Goal: Information Seeking & Learning: Learn about a topic

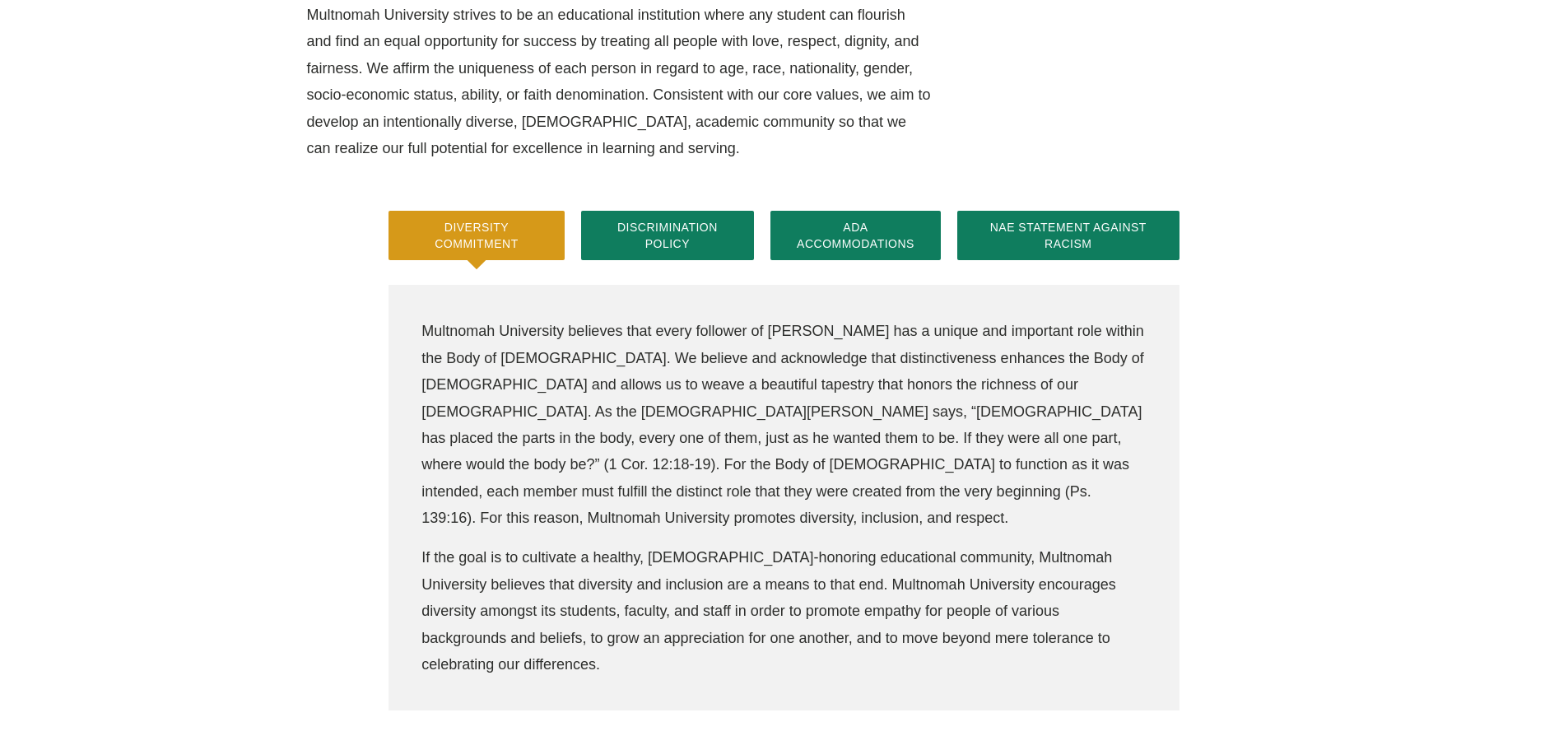
scroll to position [411, 0]
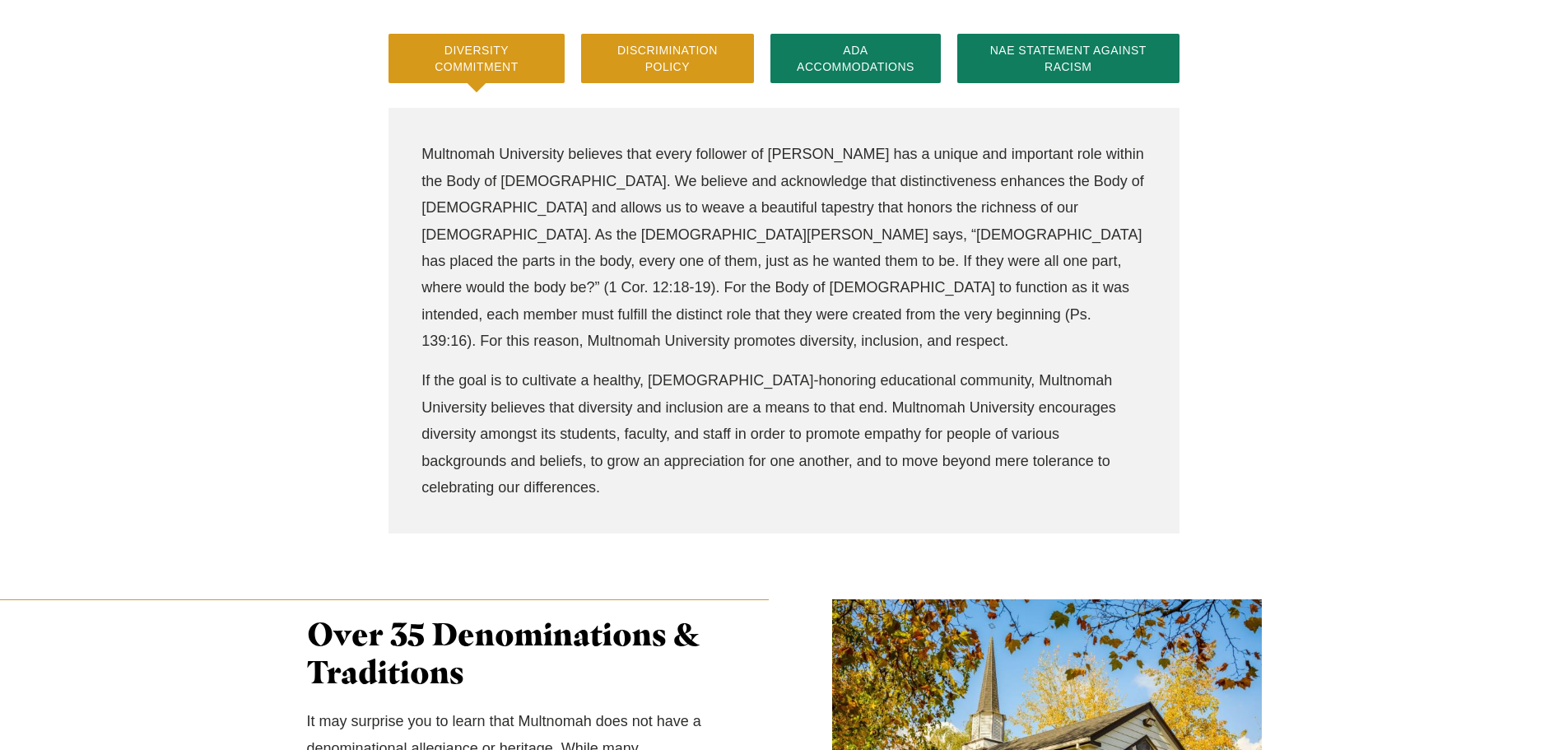
click at [676, 53] on button "Discrimination Policy" at bounding box center [668, 58] width 174 height 50
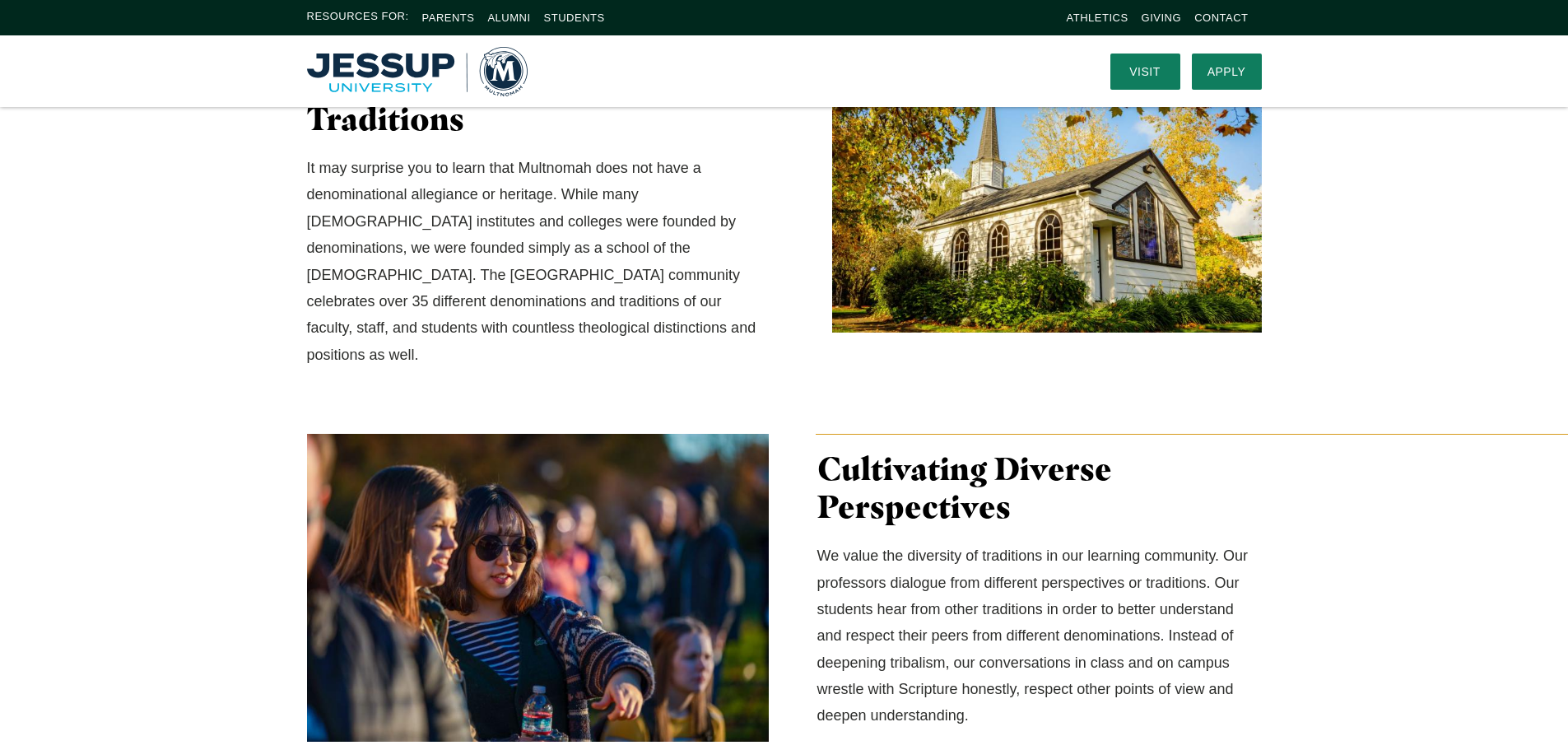
scroll to position [0, 0]
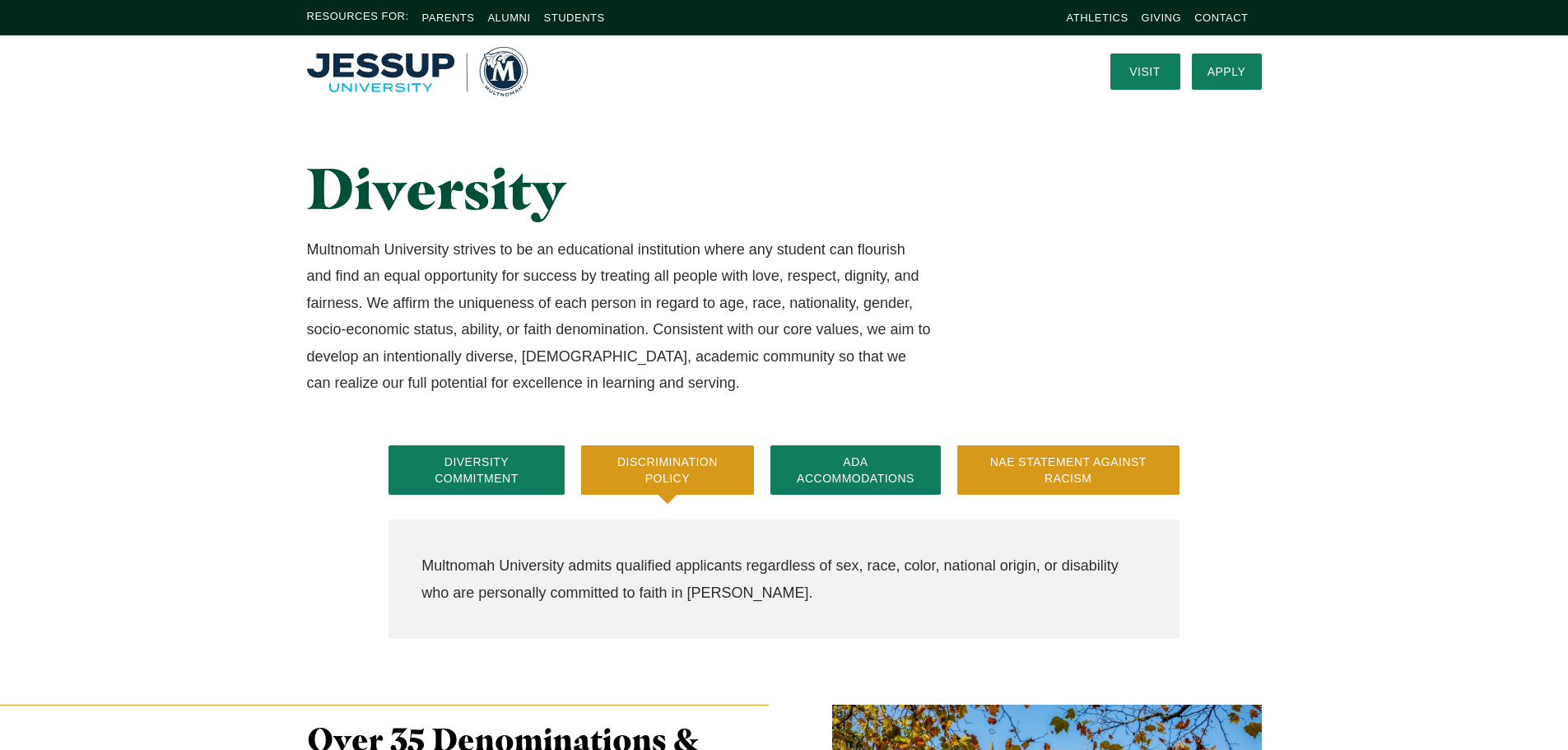
click at [1114, 473] on button "NAE Statement Against Racism" at bounding box center [1068, 469] width 223 height 50
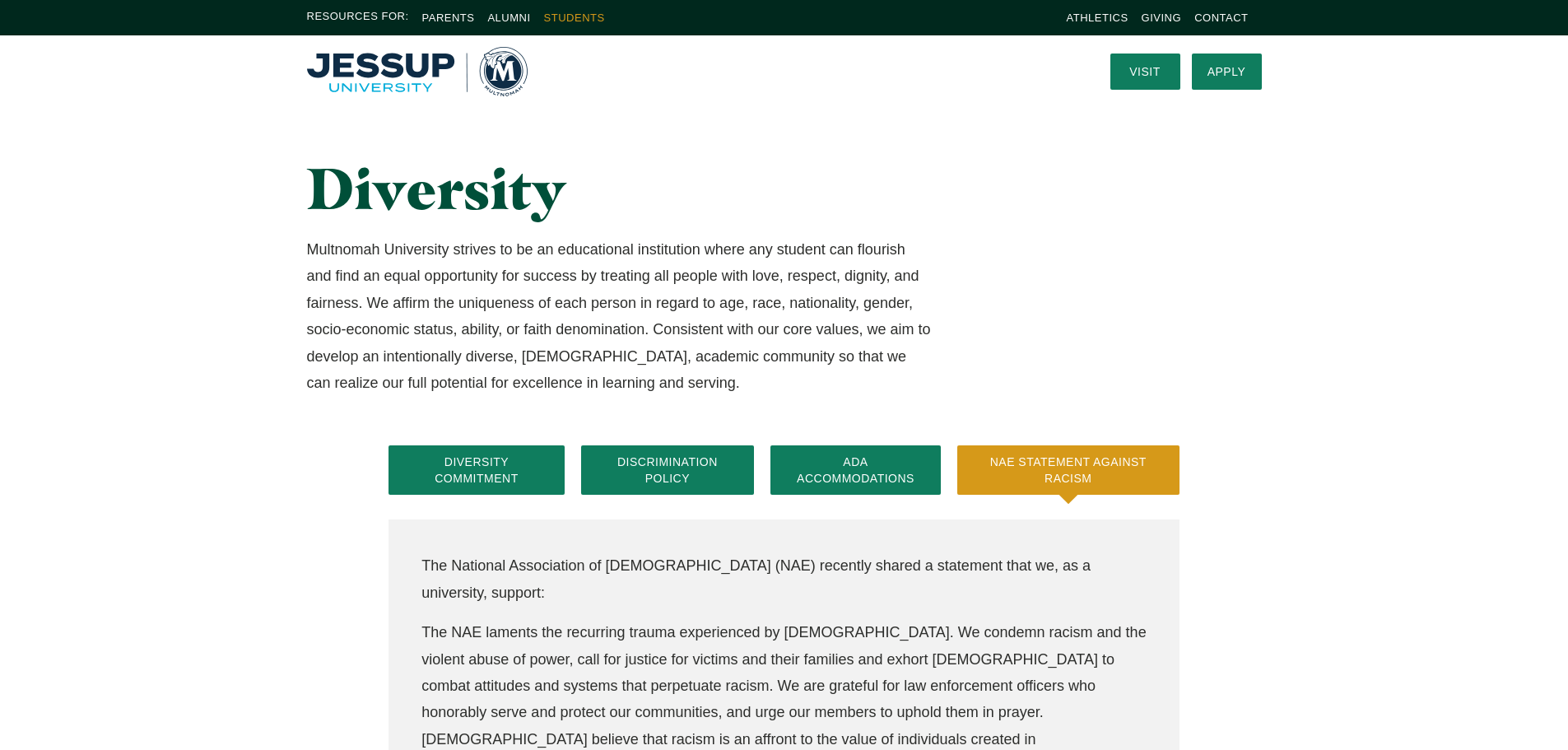
click at [585, 22] on link "Students" at bounding box center [574, 17] width 61 height 12
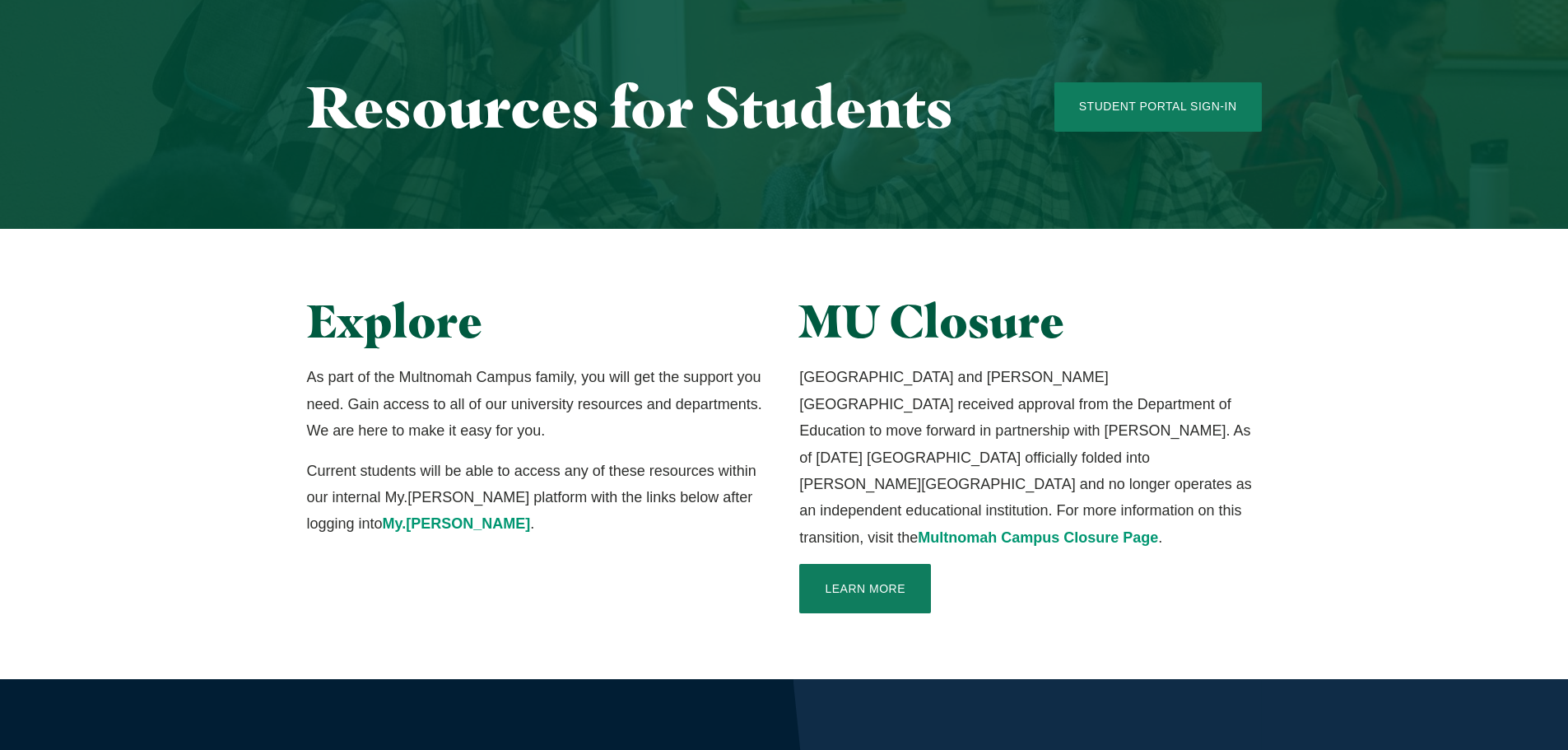
scroll to position [247, 0]
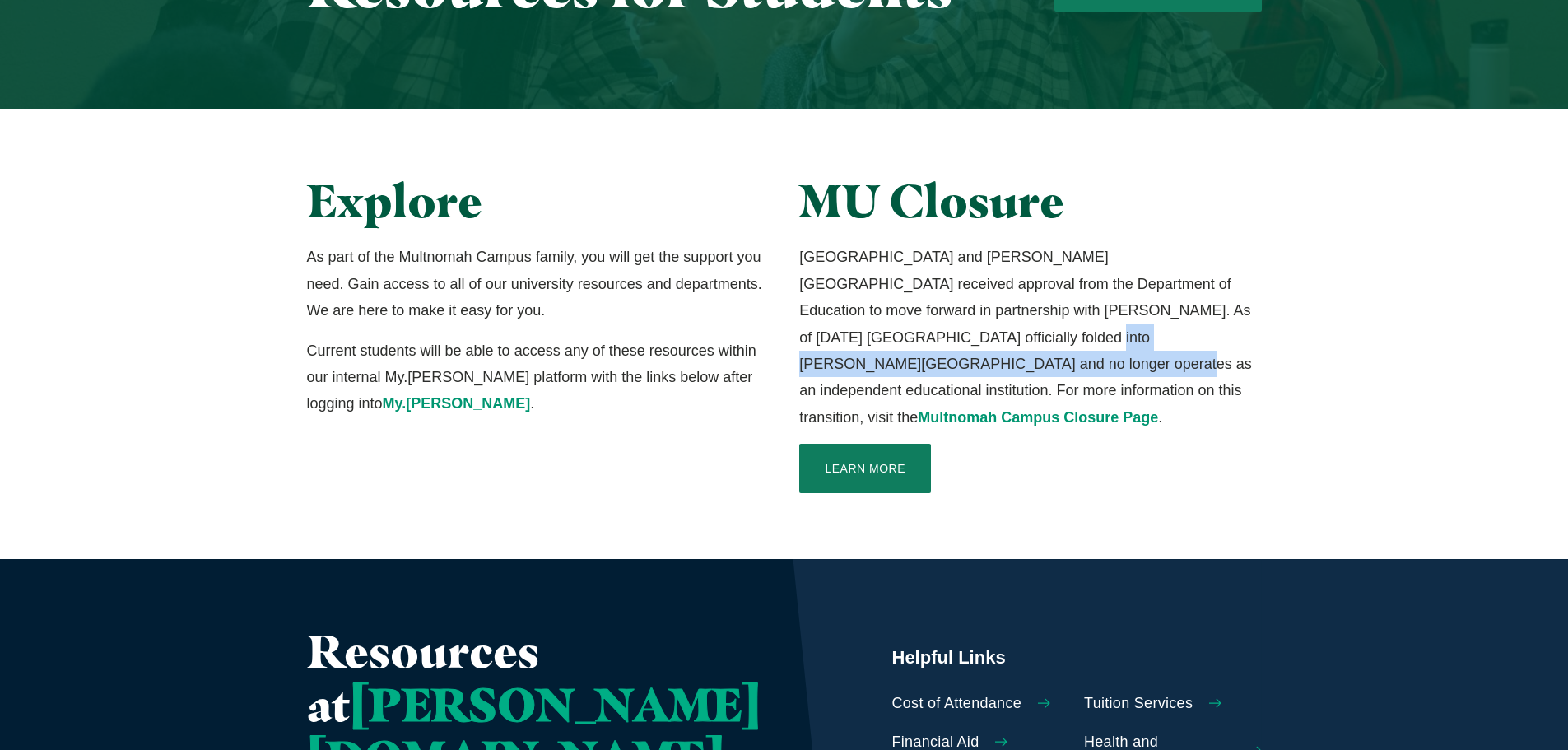
drag, startPoint x: 819, startPoint y: 336, endPoint x: 1220, endPoint y: 350, distance: 401.2
click at [1220, 350] on p "Multnomah University and Jessup University received approval from the Departmen…" at bounding box center [1030, 337] width 462 height 187
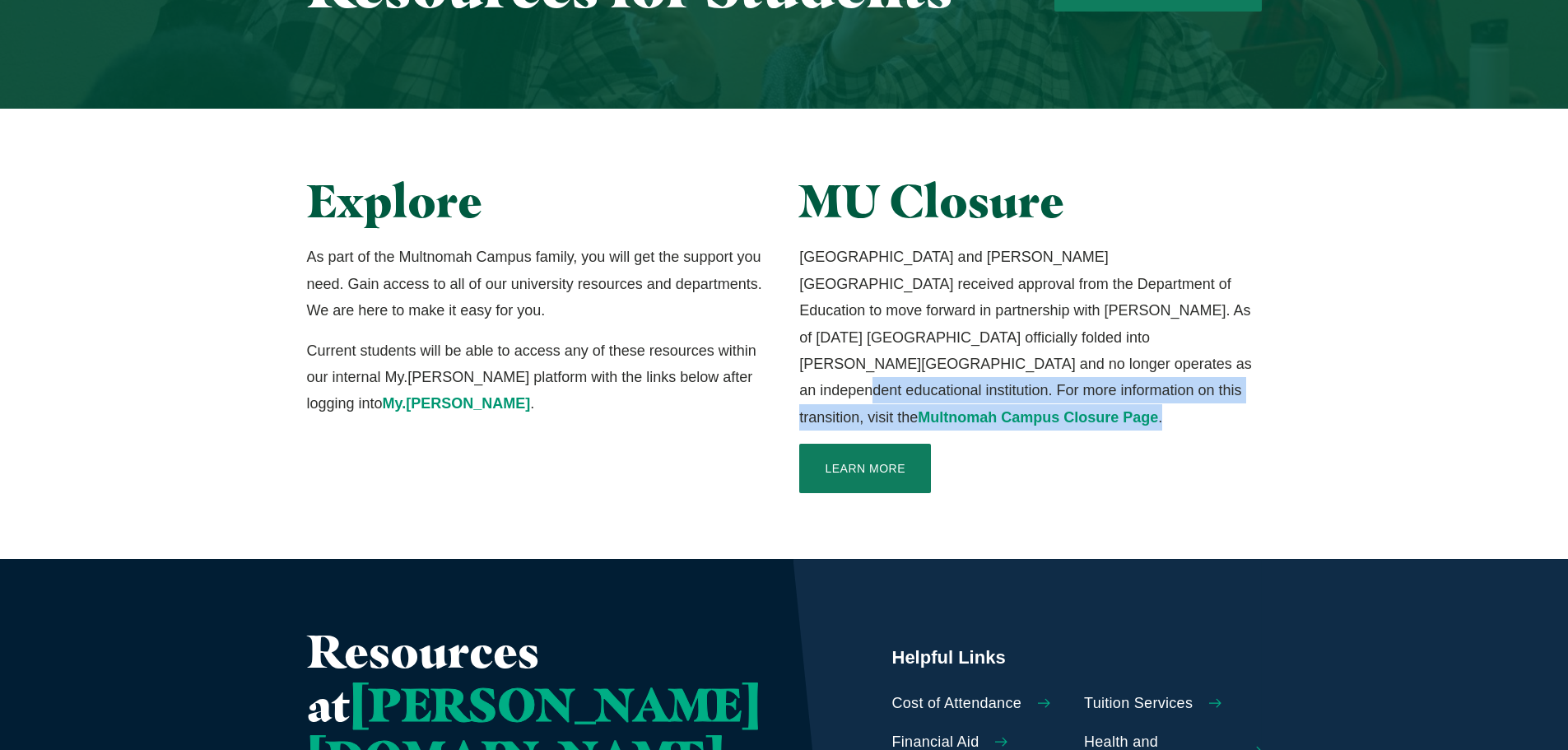
drag, startPoint x: 898, startPoint y: 356, endPoint x: 1279, endPoint y: 381, distance: 381.8
click at [1279, 381] on div "Explore As part of the Multnomah Campus family, you will get the support you ne…" at bounding box center [784, 334] width 1053 height 318
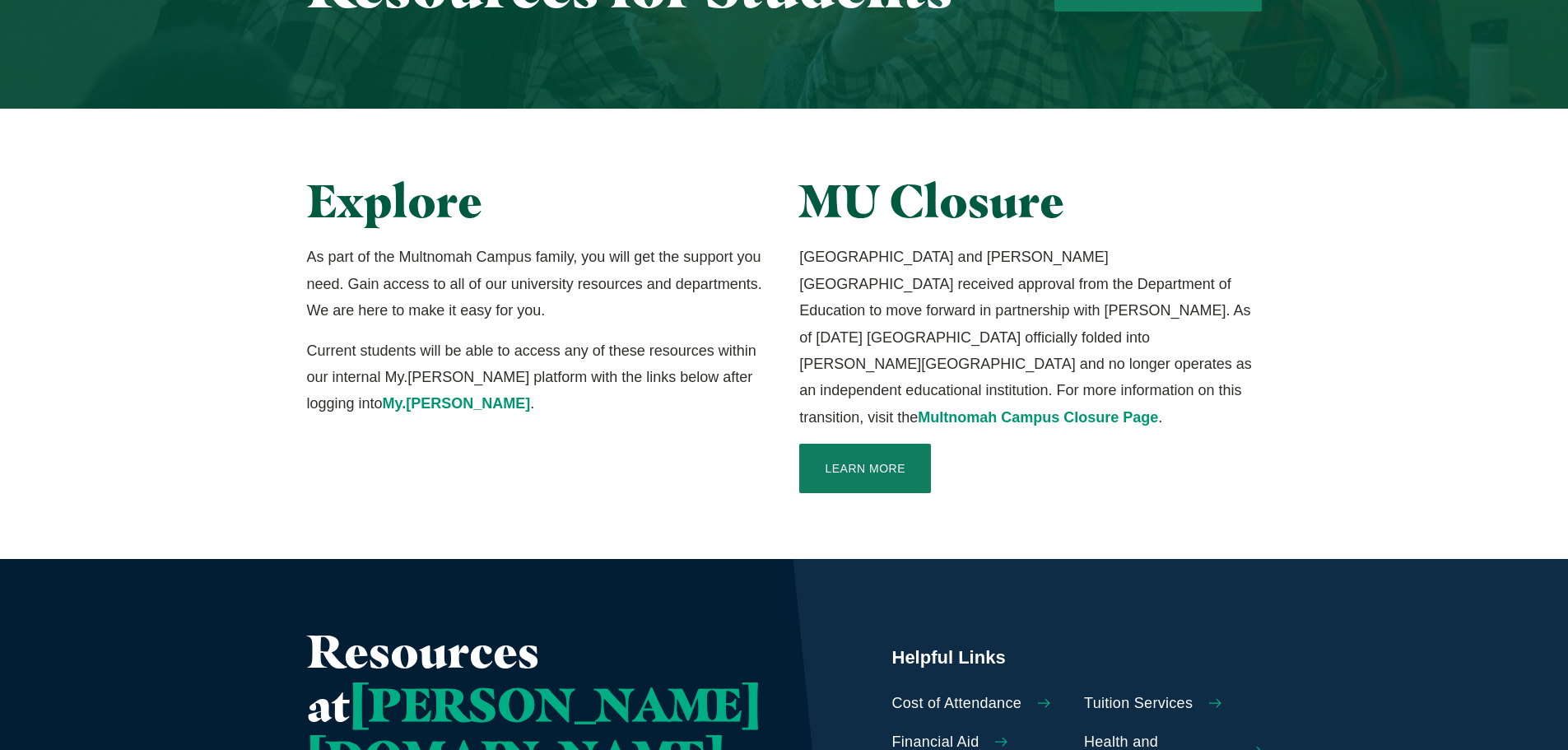
click at [515, 256] on p "As part of the Multnomah Campus family, you will get the support you need. Gain…" at bounding box center [538, 282] width 462 height 79
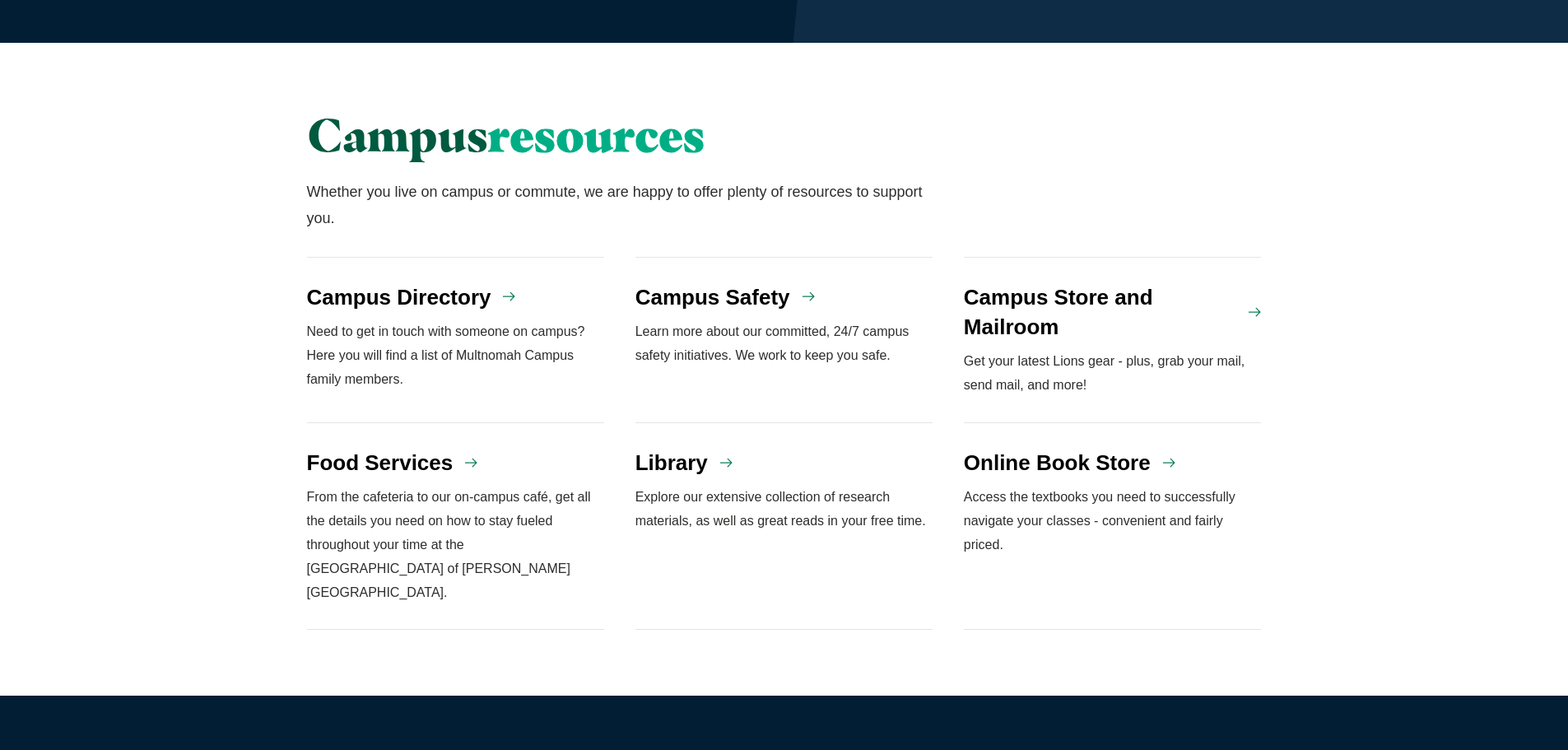
scroll to position [1468, 0]
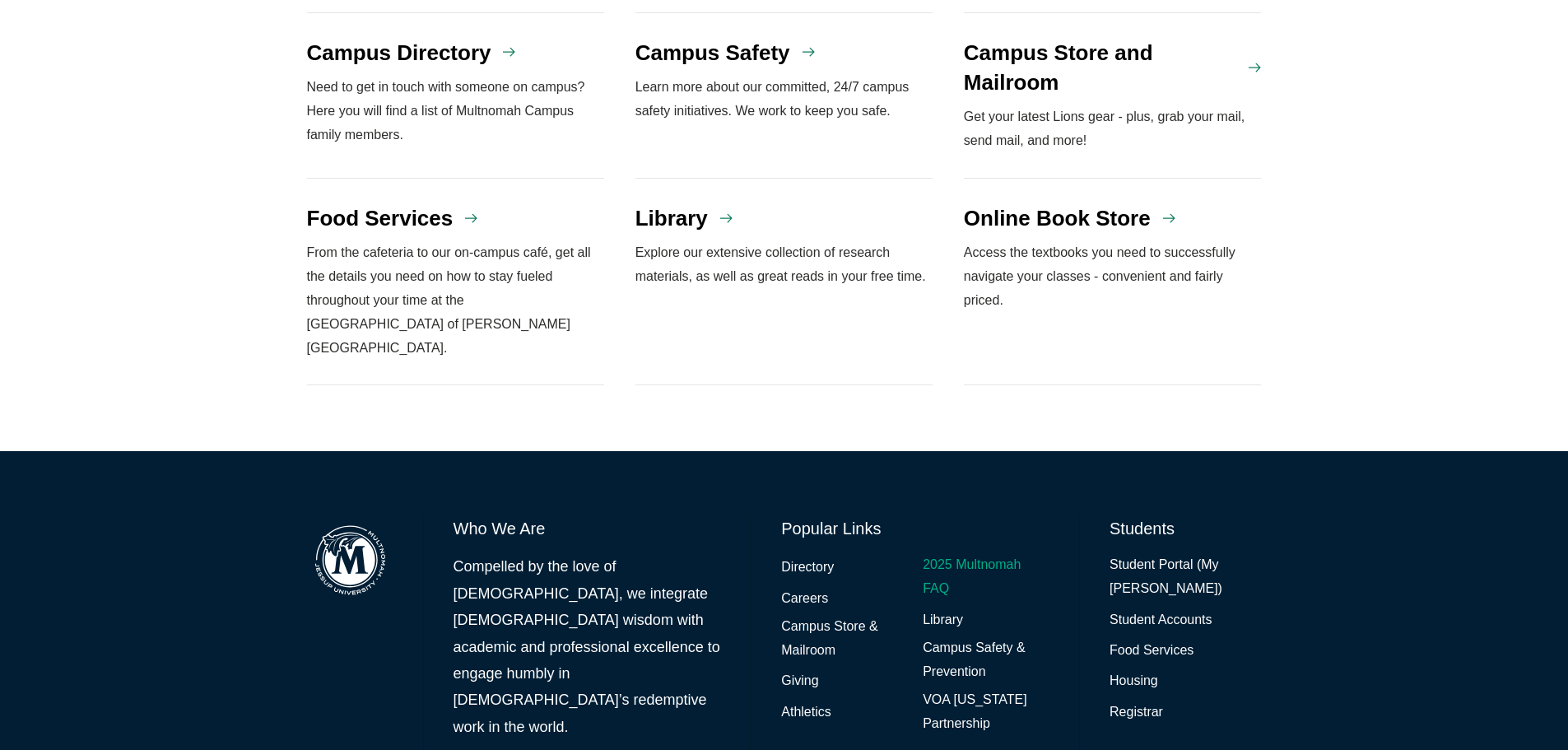
click at [947, 553] on link "2025 Multnomah FAQ" at bounding box center [985, 576] width 126 height 48
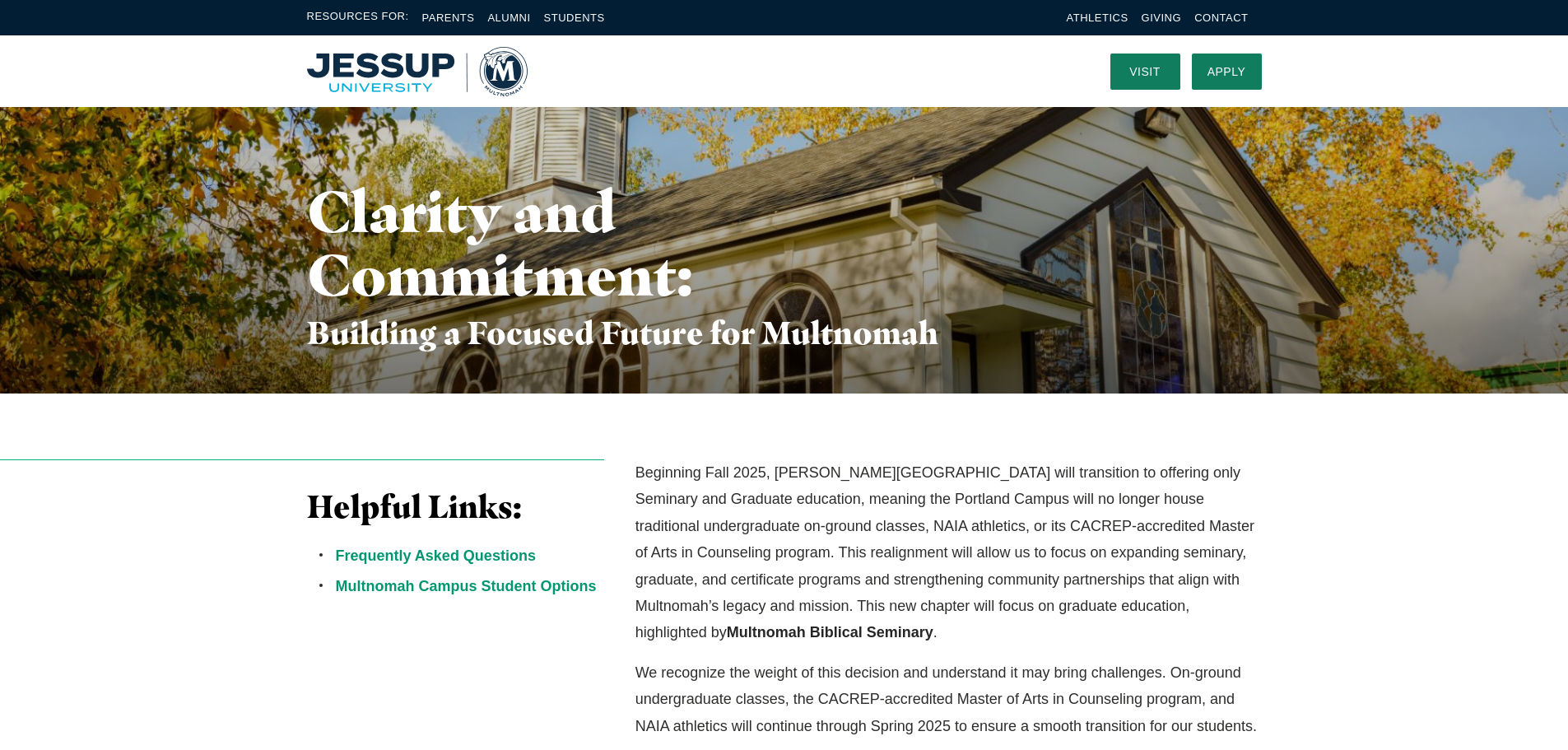
scroll to position [329, 0]
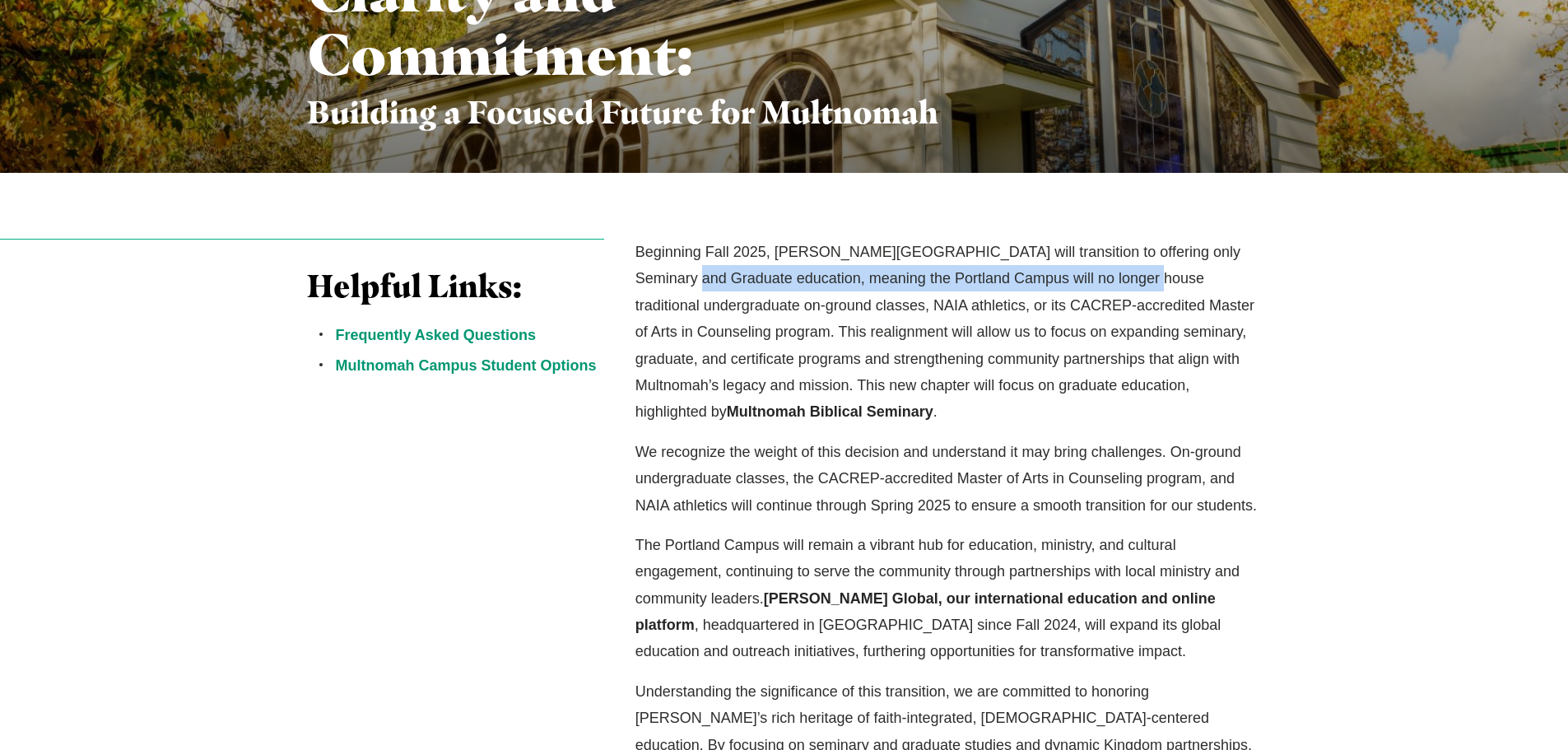
drag, startPoint x: 672, startPoint y: 273, endPoint x: 1183, endPoint y: 330, distance: 514.2
click at [1134, 284] on p "Beginning Fall 2025, Jessup University’s Portland Campus will transition to off…" at bounding box center [949, 332] width 627 height 187
click at [704, 302] on p "Beginning Fall 2025, Jessup University’s Portland Campus will transition to off…" at bounding box center [949, 332] width 627 height 187
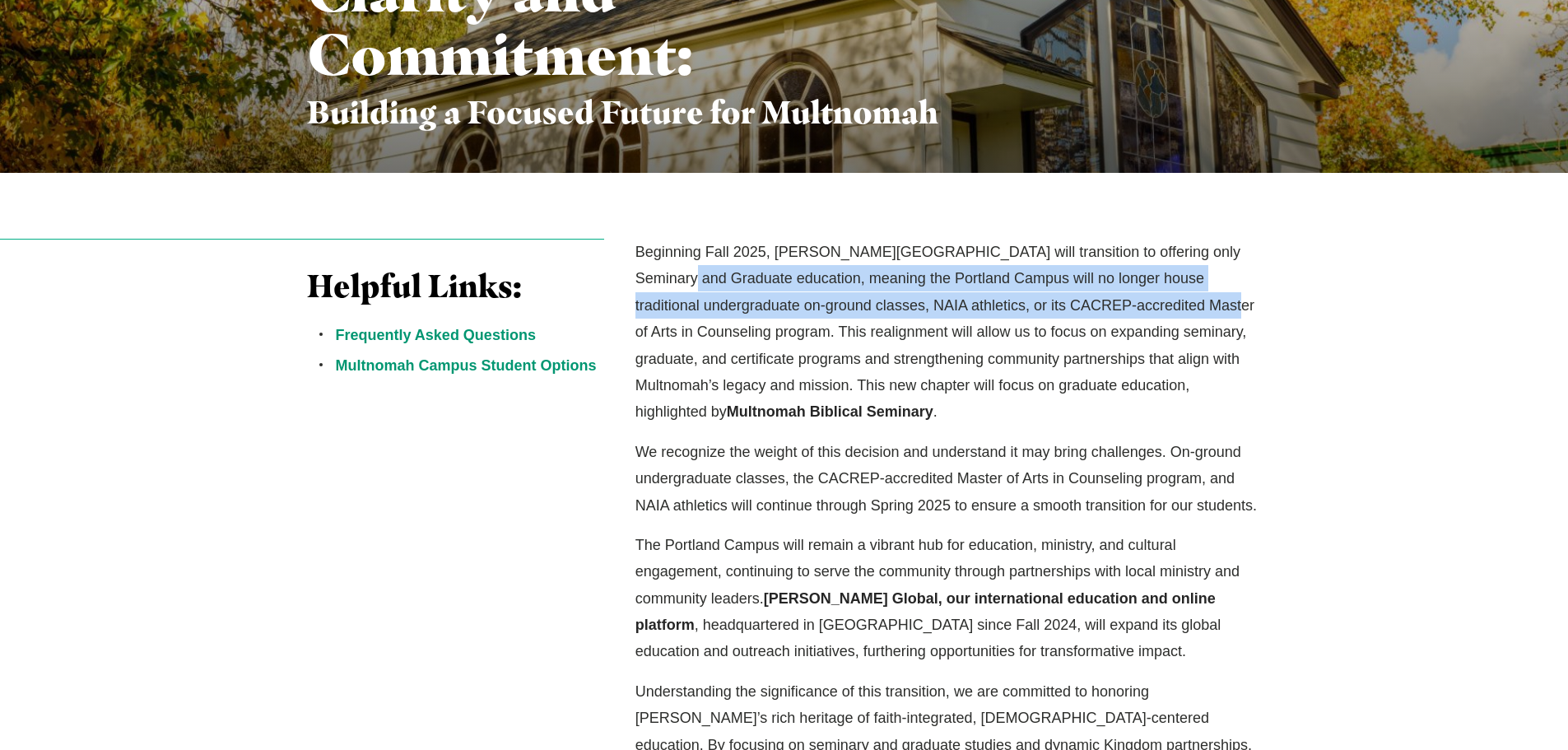
drag, startPoint x: 664, startPoint y: 284, endPoint x: 1202, endPoint y: 302, distance: 538.3
click at [1202, 302] on p "Beginning Fall 2025, Jessup University’s Portland Campus will transition to off…" at bounding box center [949, 332] width 627 height 187
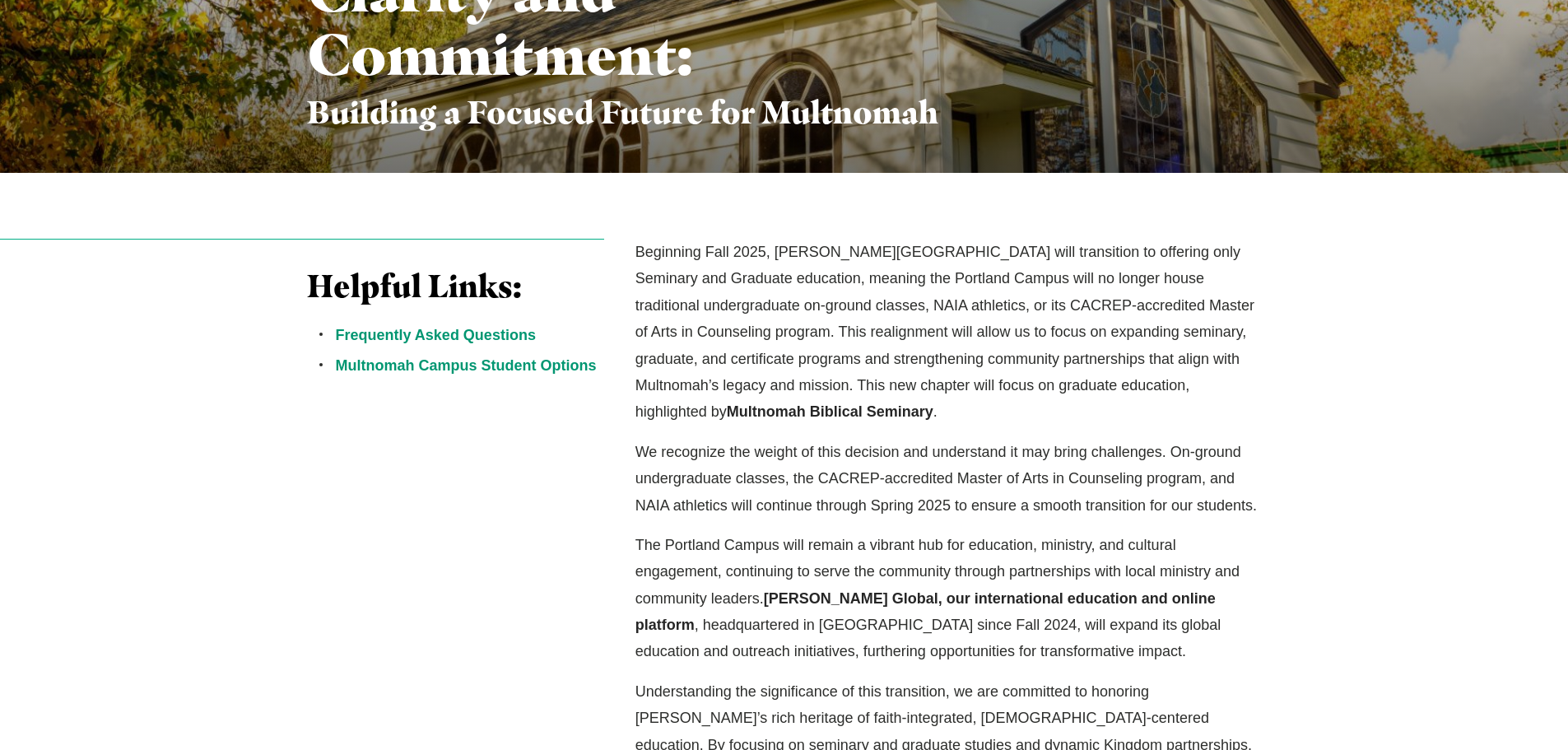
click at [1270, 343] on div "Beginning Fall 2025, Jessup University’s Portland Campus will transition to off…" at bounding box center [949, 525] width 657 height 572
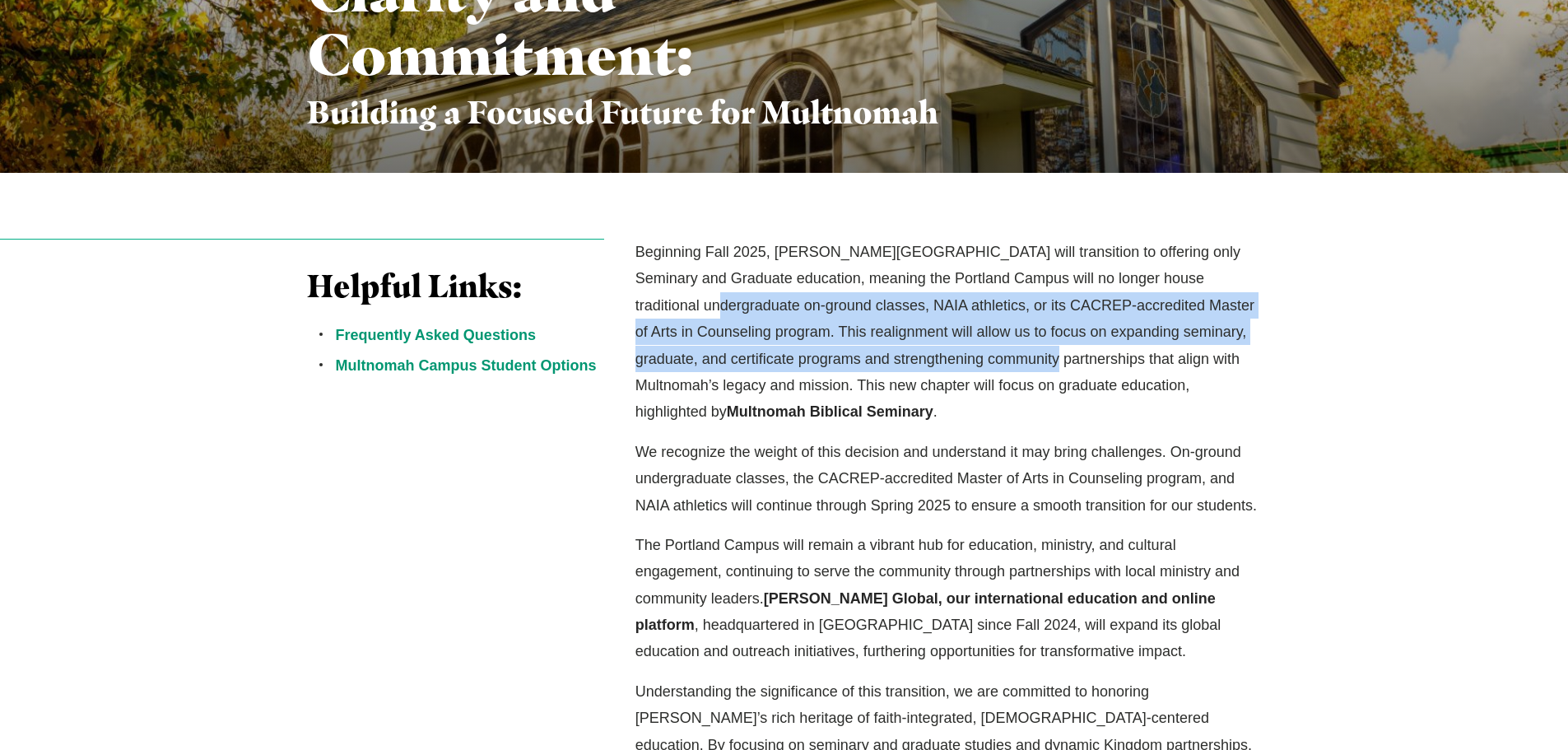
drag, startPoint x: 712, startPoint y: 315, endPoint x: 1094, endPoint y: 372, distance: 386.2
click at [1043, 358] on p "Beginning Fall 2025, Jessup University’s Portland Campus will transition to off…" at bounding box center [949, 332] width 627 height 187
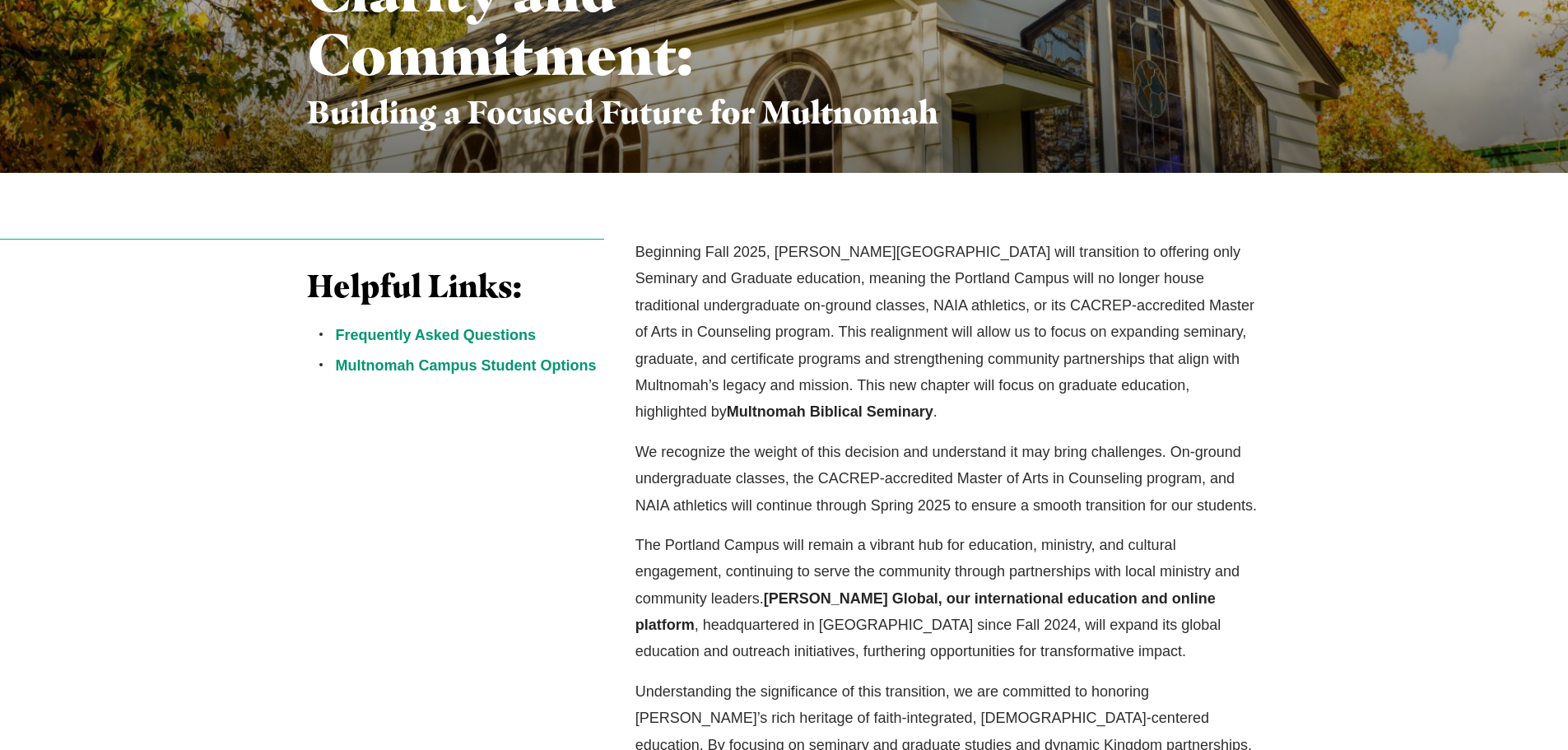
click at [1258, 380] on p "Beginning Fall 2025, Jessup University’s Portland Campus will transition to off…" at bounding box center [949, 332] width 627 height 187
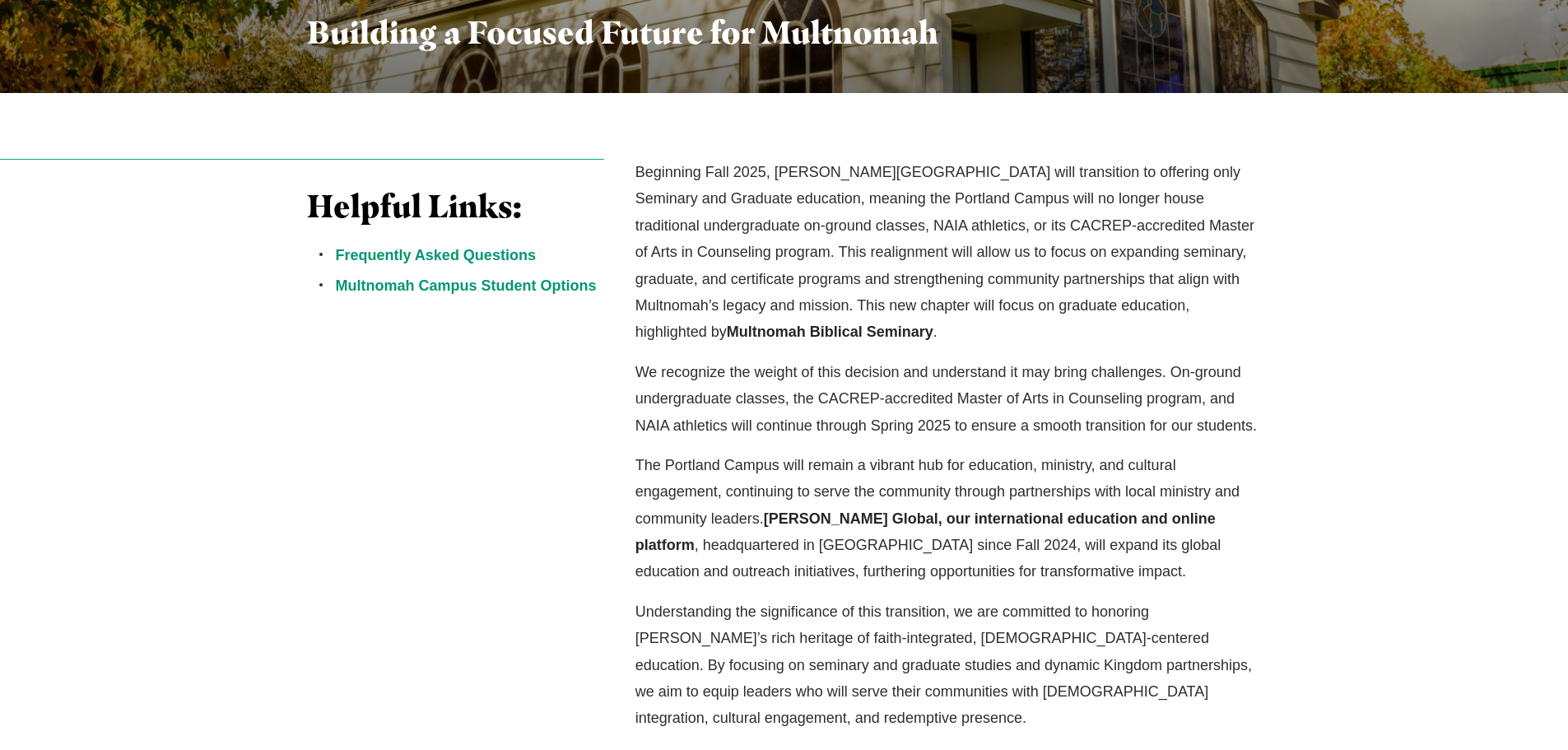
scroll to position [411, 0]
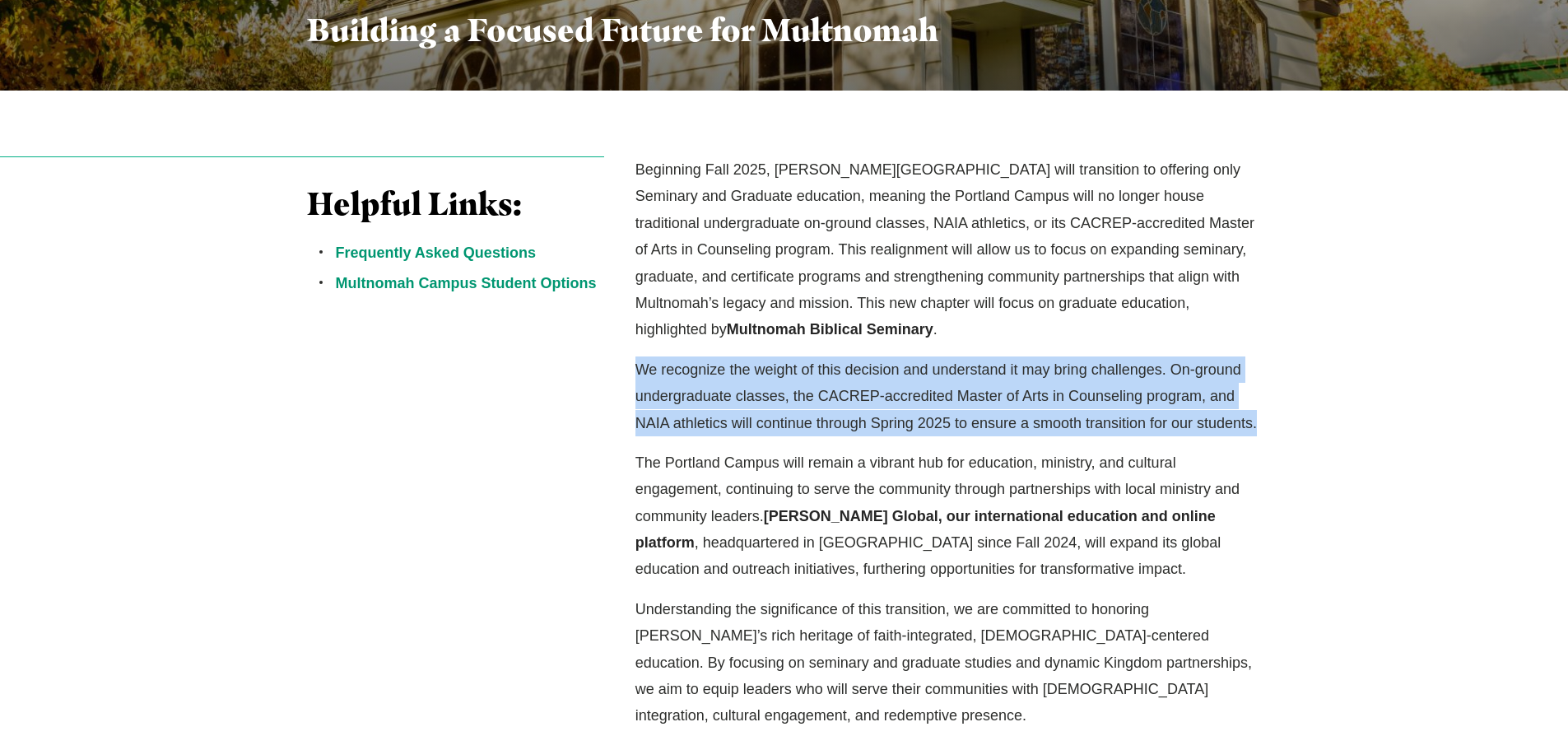
drag, startPoint x: 632, startPoint y: 375, endPoint x: 1285, endPoint y: 435, distance: 655.8
click at [1281, 428] on div "Helpful Links: Frequently Asked Questions Multnomah Campus Student Options Begi…" at bounding box center [784, 442] width 1053 height 572
click at [1351, 433] on div "Helpful Links: Frequently Asked Questions Multnomah Campus Student Options Begi…" at bounding box center [784, 442] width 1568 height 704
click at [1172, 416] on p "We recognize the weight of this decision and understand it may bring challenges…" at bounding box center [949, 396] width 627 height 79
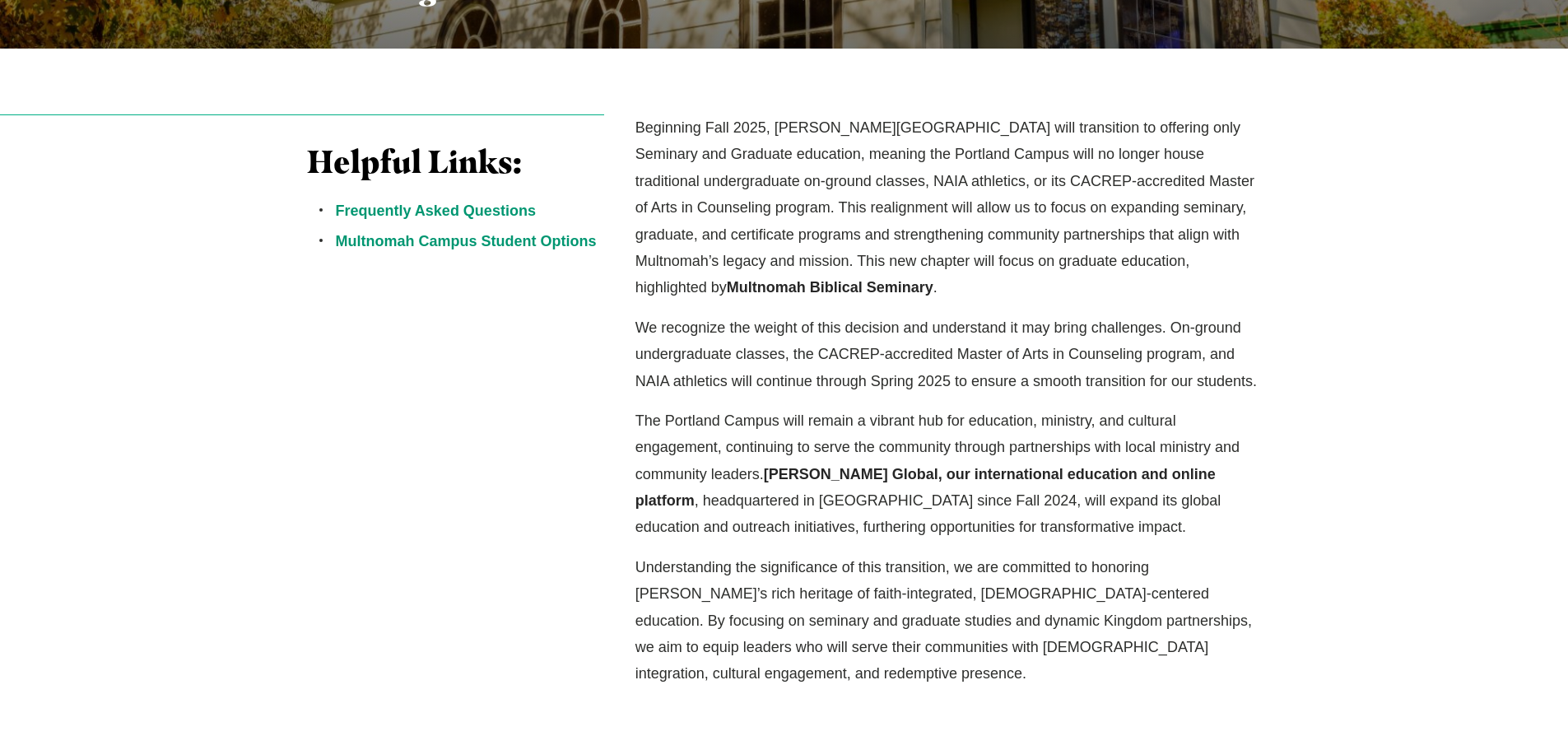
scroll to position [494, 0]
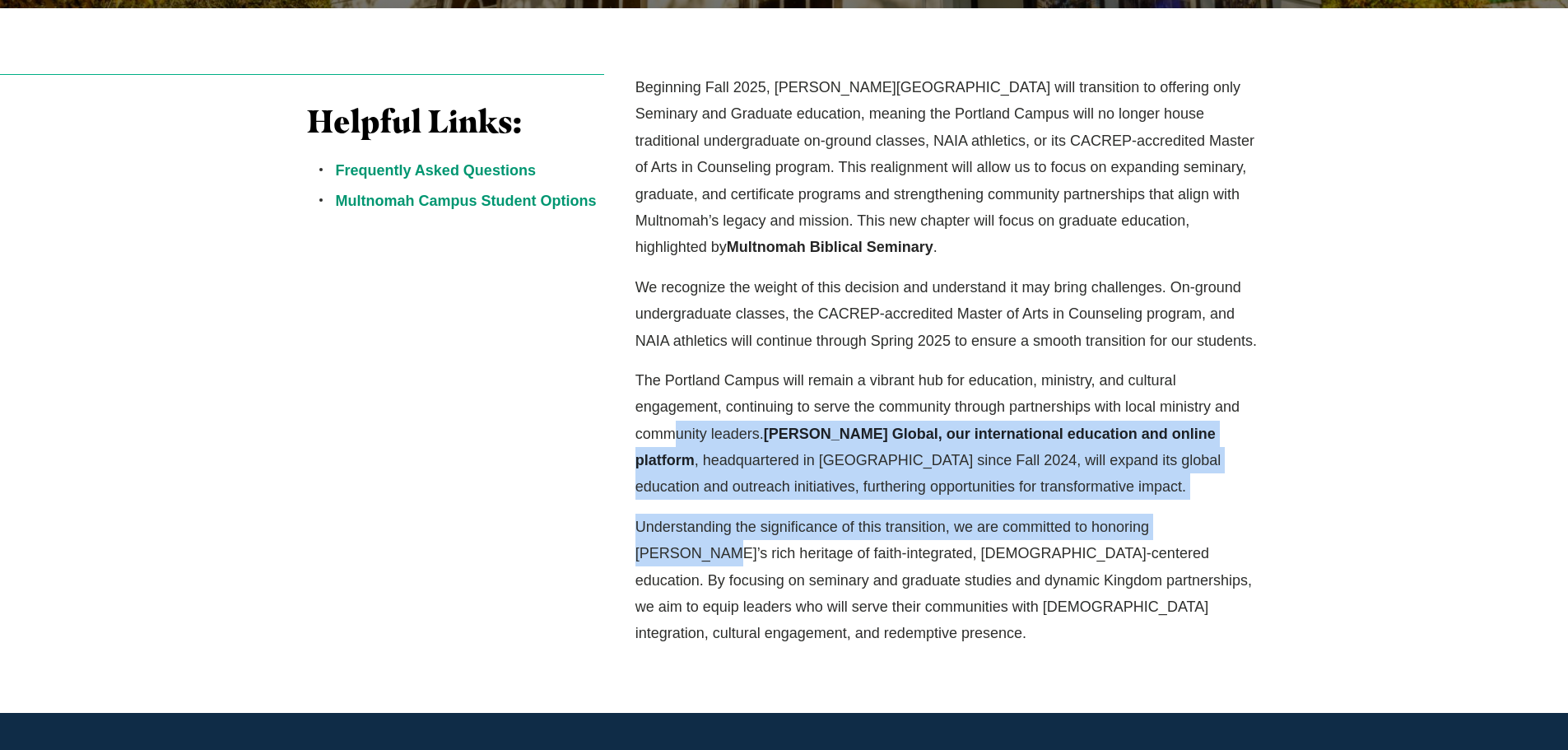
drag, startPoint x: 688, startPoint y: 432, endPoint x: 1281, endPoint y: 558, distance: 606.2
click at [1299, 535] on div "Helpful Links: Frequently Asked Questions Multnomah Campus Student Options Begi…" at bounding box center [784, 360] width 1053 height 572
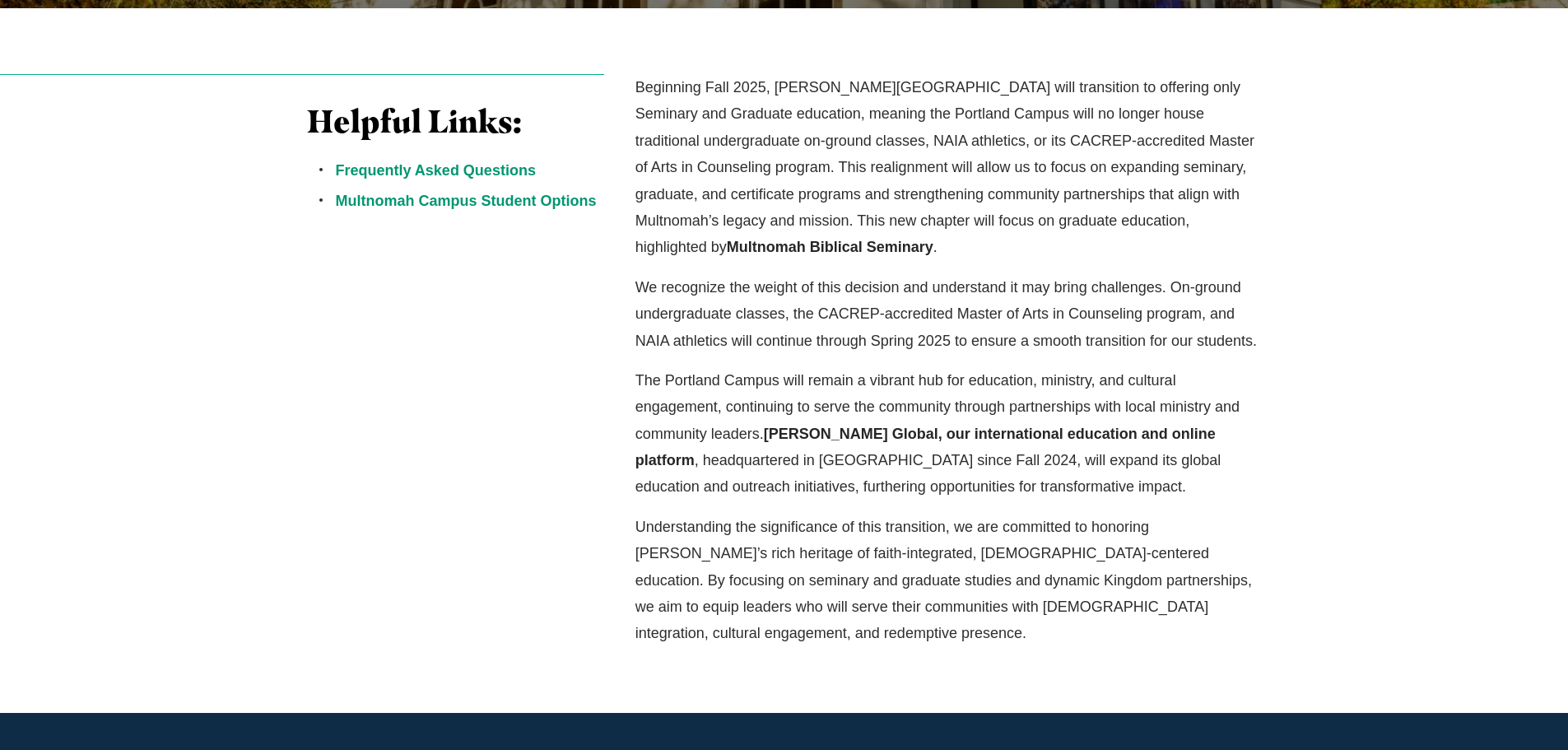
click at [1235, 613] on p "Understanding the significance of this transition, we are committed to honoring…" at bounding box center [949, 580] width 627 height 134
